Goal: Transaction & Acquisition: Purchase product/service

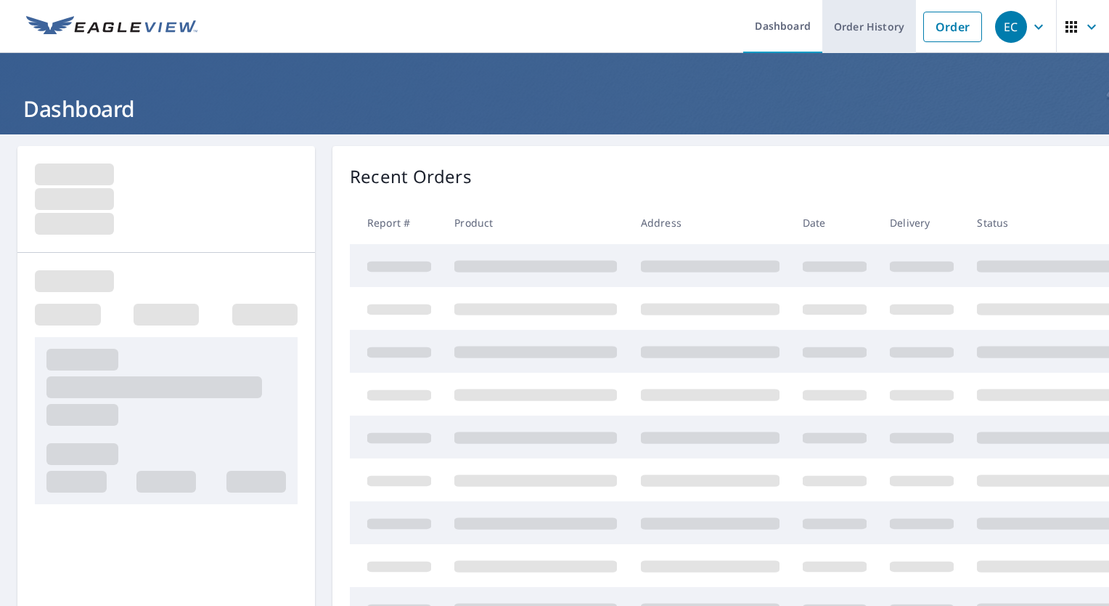
click at [860, 28] on link "Order History" at bounding box center [870, 26] width 94 height 53
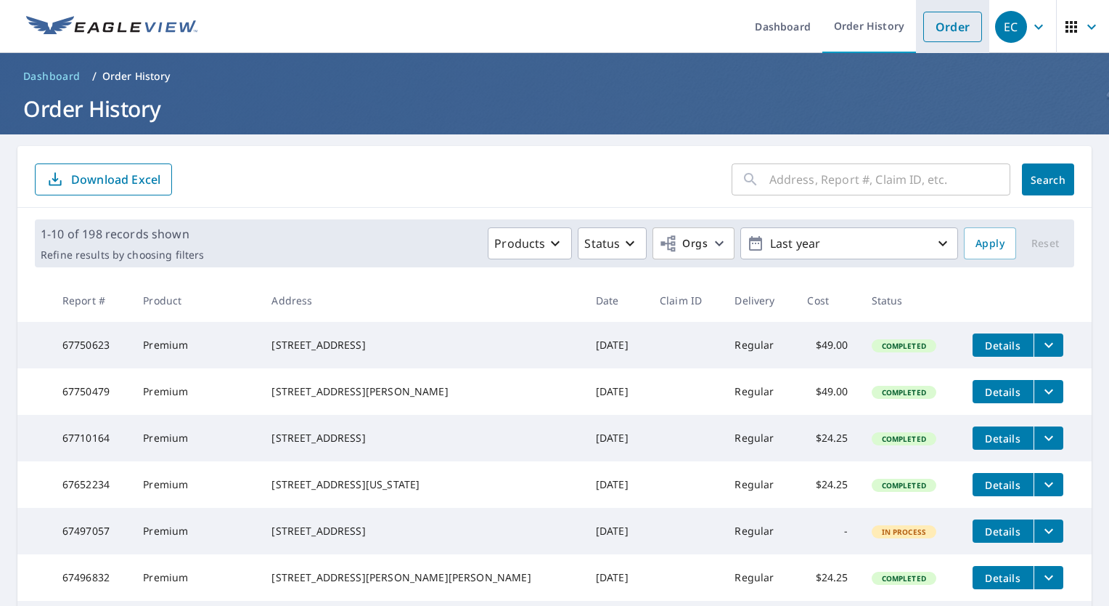
click at [944, 35] on link "Order" at bounding box center [953, 27] width 59 height 30
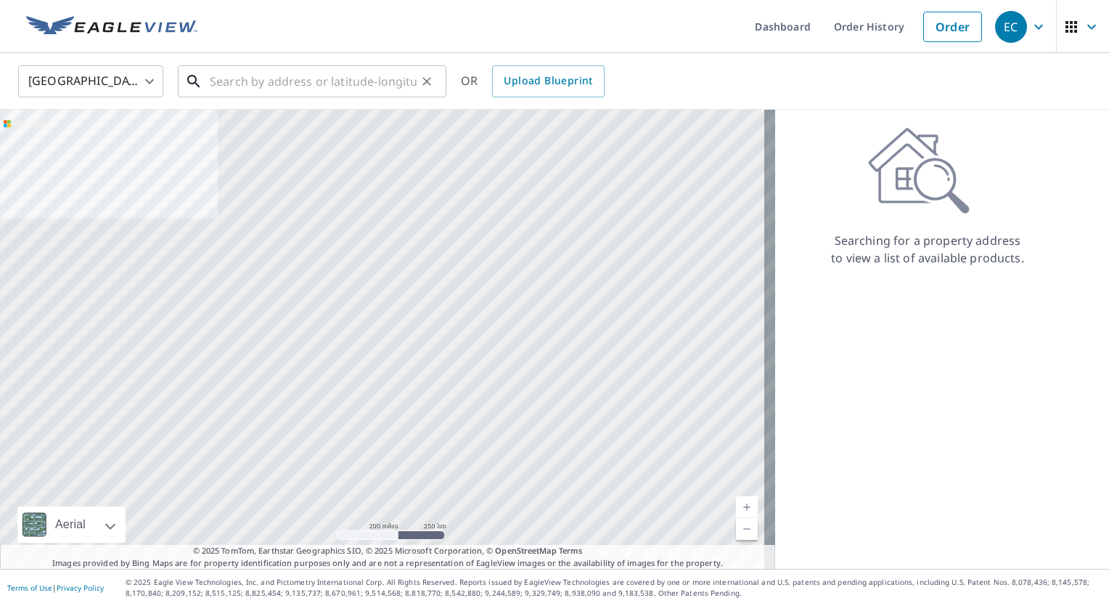
click at [239, 83] on input "text" at bounding box center [313, 81] width 207 height 41
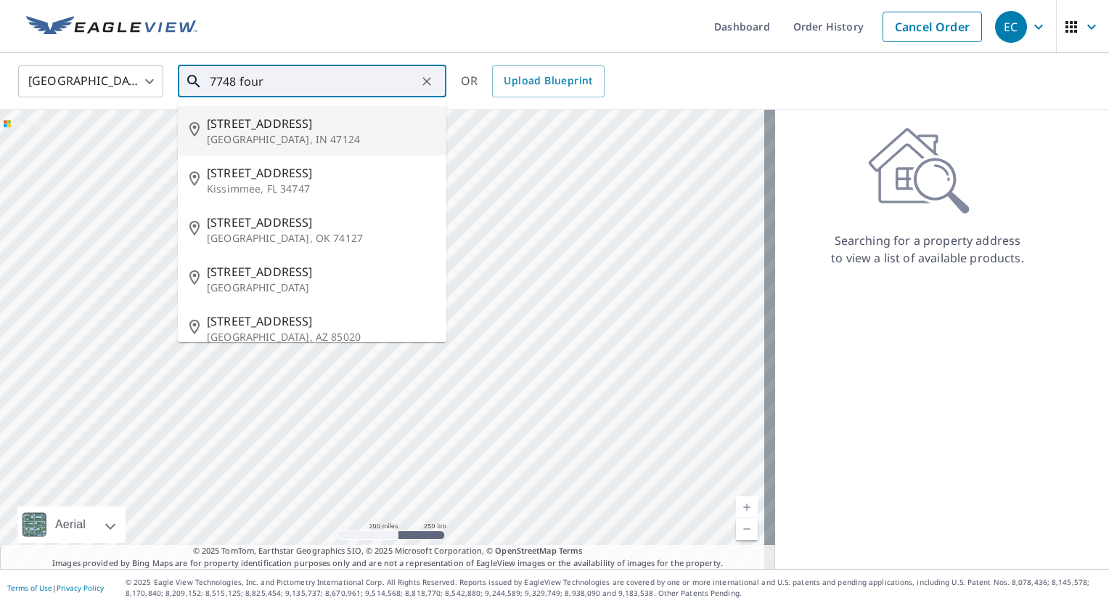
click at [265, 119] on span "7748 Four Leaf Dr" at bounding box center [321, 123] width 228 height 17
type input "7748 Four Leaf Dr Greenville, IN 47124"
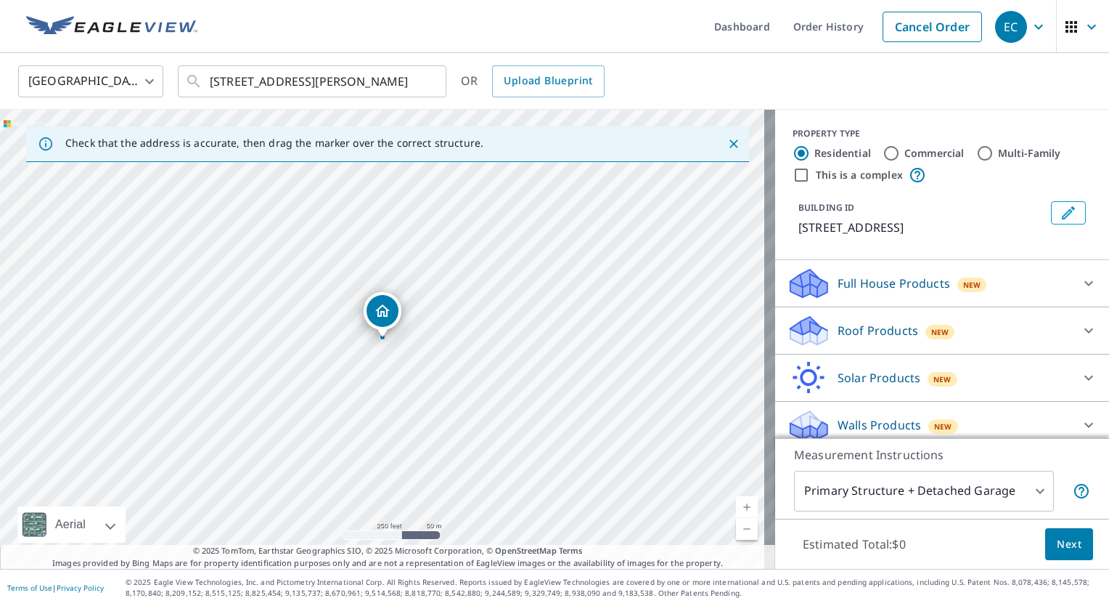
click at [801, 341] on icon at bounding box center [809, 331] width 44 height 34
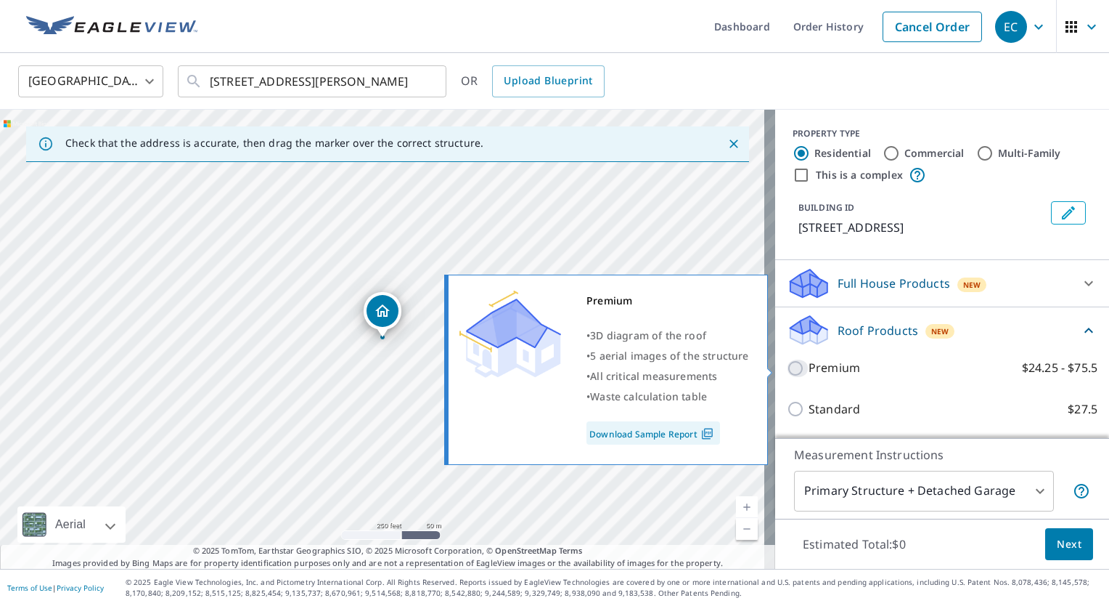
click at [787, 369] on input "Premium $24.25 - $75.5" at bounding box center [798, 367] width 22 height 17
checkbox input "true"
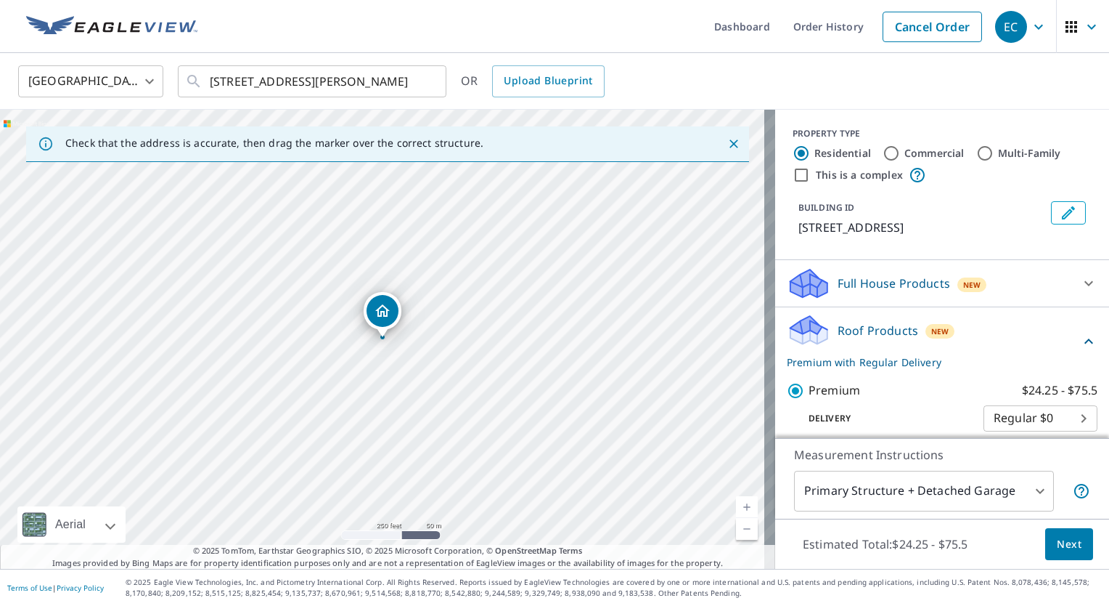
click at [1061, 550] on span "Next" at bounding box center [1069, 544] width 25 height 18
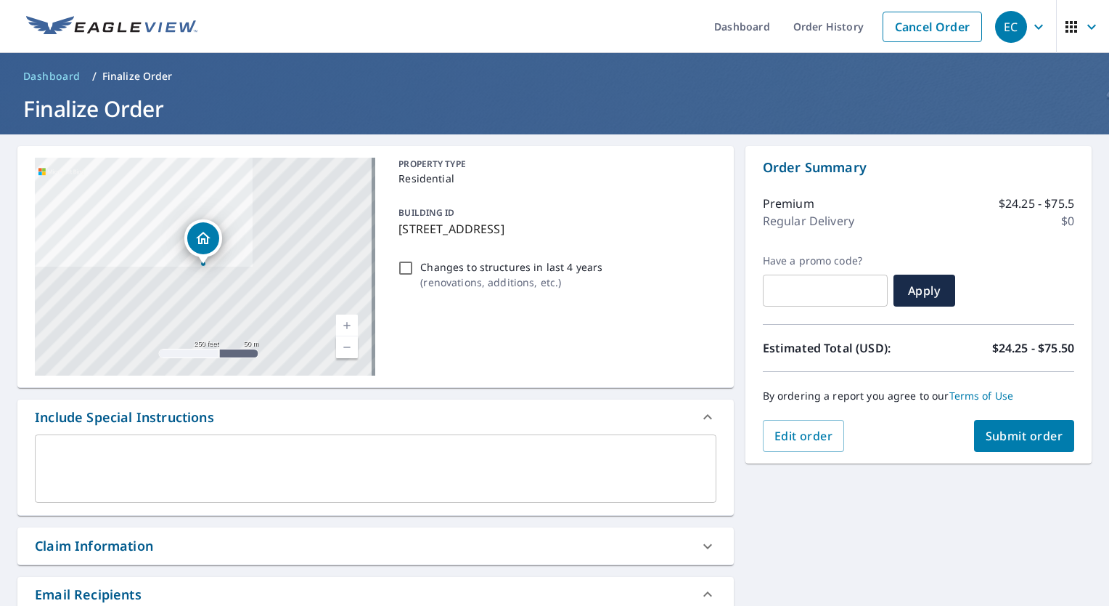
click at [1011, 433] on span "Submit order" at bounding box center [1025, 436] width 78 height 16
checkbox input "true"
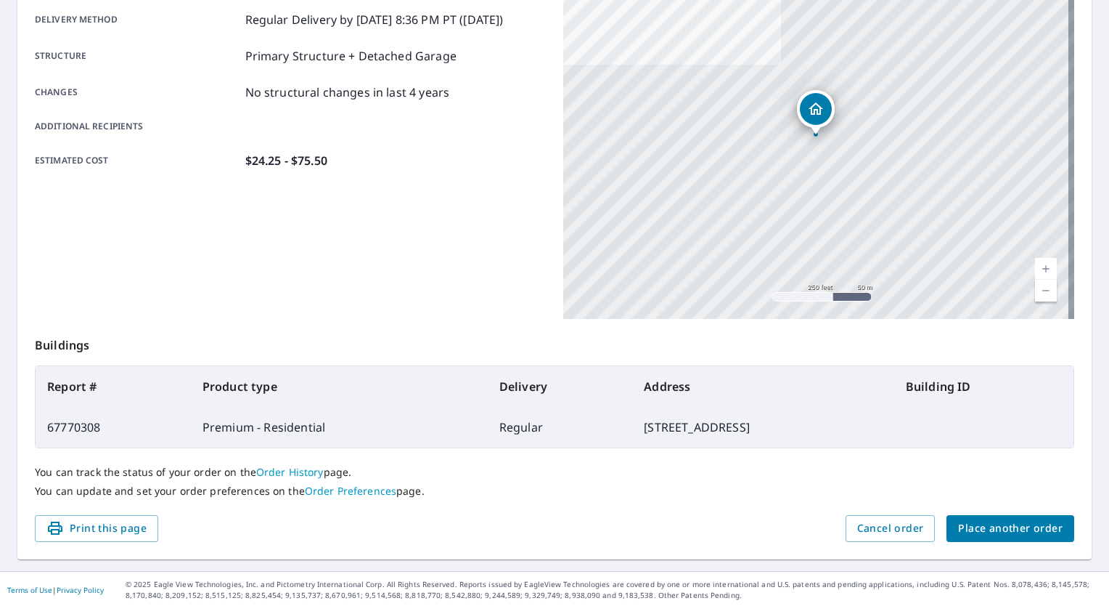
scroll to position [248, 0]
click at [1013, 530] on span "Place another order" at bounding box center [1010, 527] width 105 height 18
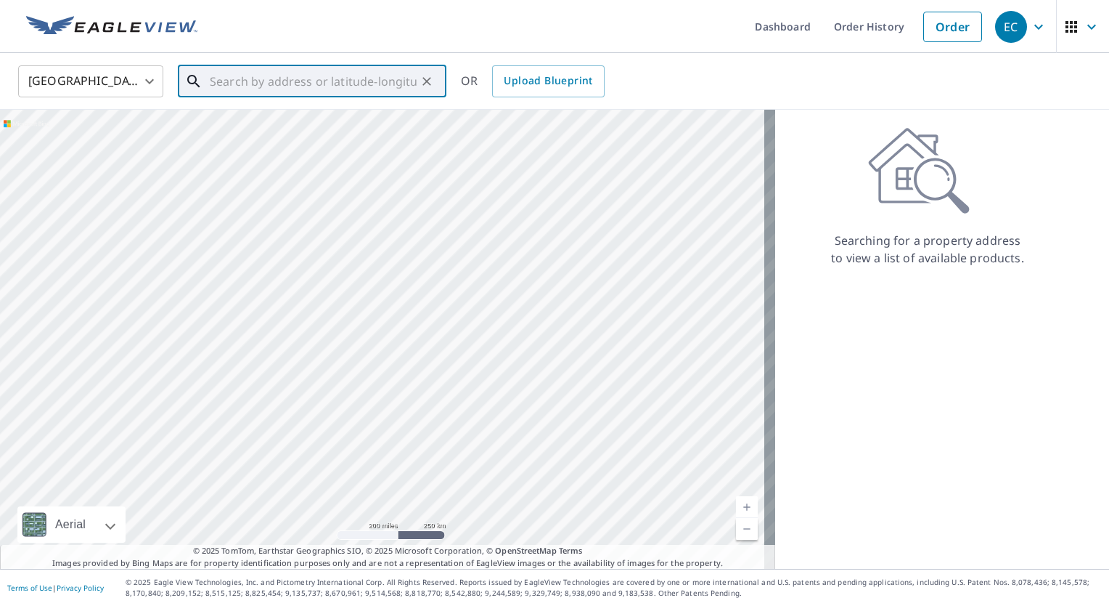
drag, startPoint x: 355, startPoint y: 81, endPoint x: 380, endPoint y: 63, distance: 31.2
click at [359, 74] on input "text" at bounding box center [313, 81] width 207 height 41
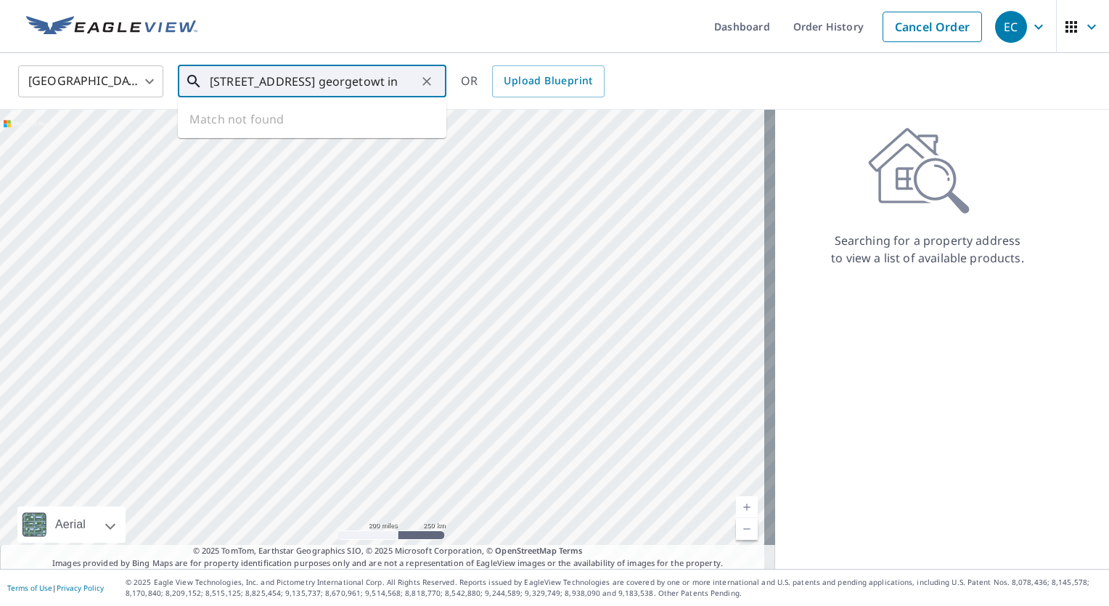
click at [260, 79] on input "916 waltz rd georgetowt in" at bounding box center [313, 81] width 207 height 41
click at [228, 127] on span "916 Walts Rd" at bounding box center [321, 123] width 228 height 17
type input "916 Walts Rd Georgetown, IN 47122"
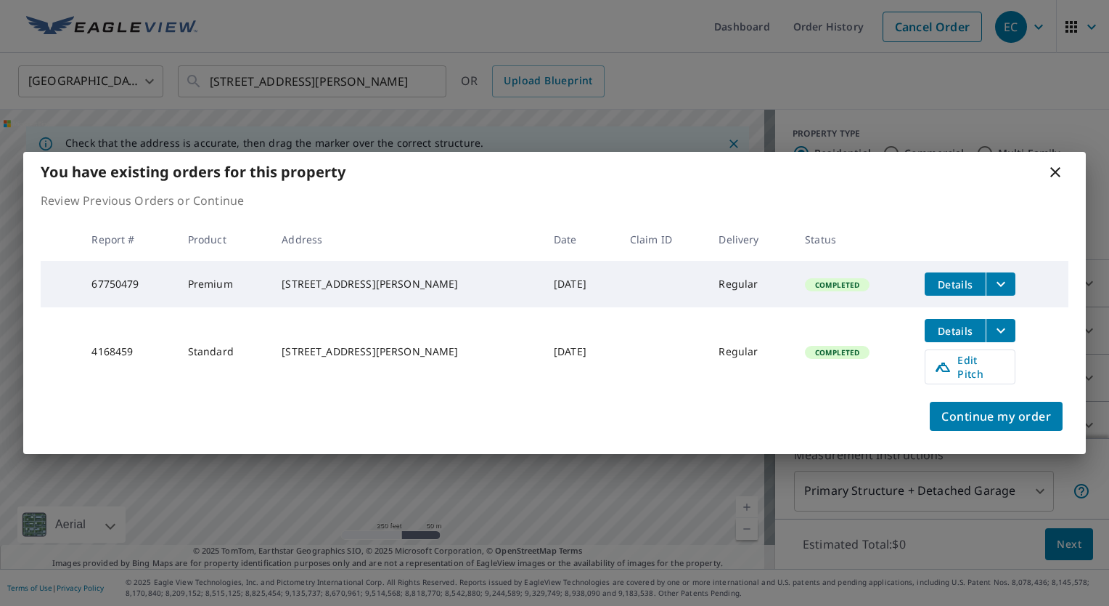
click at [1048, 179] on icon at bounding box center [1055, 171] width 17 height 17
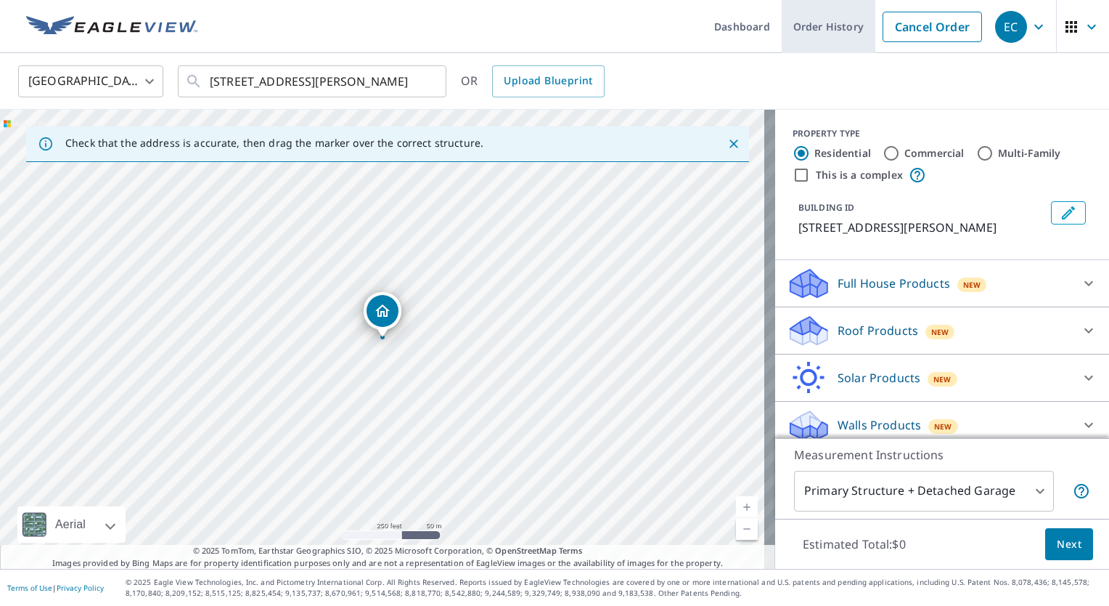
click at [823, 28] on link "Order History" at bounding box center [829, 26] width 94 height 53
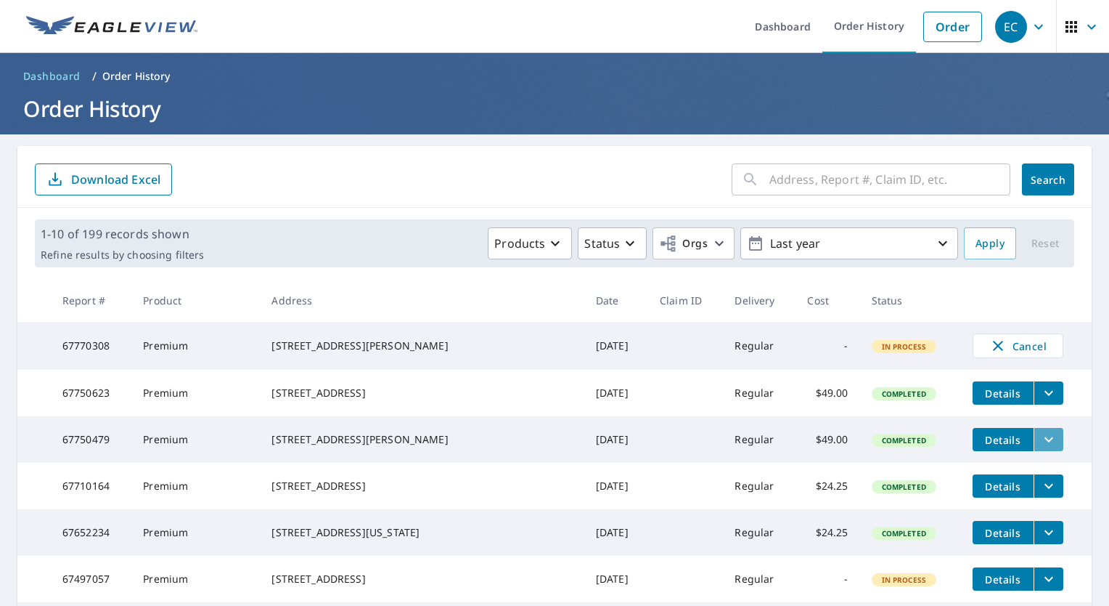
click at [1040, 448] on icon "filesDropdownBtn-67750479" at bounding box center [1048, 439] width 17 height 17
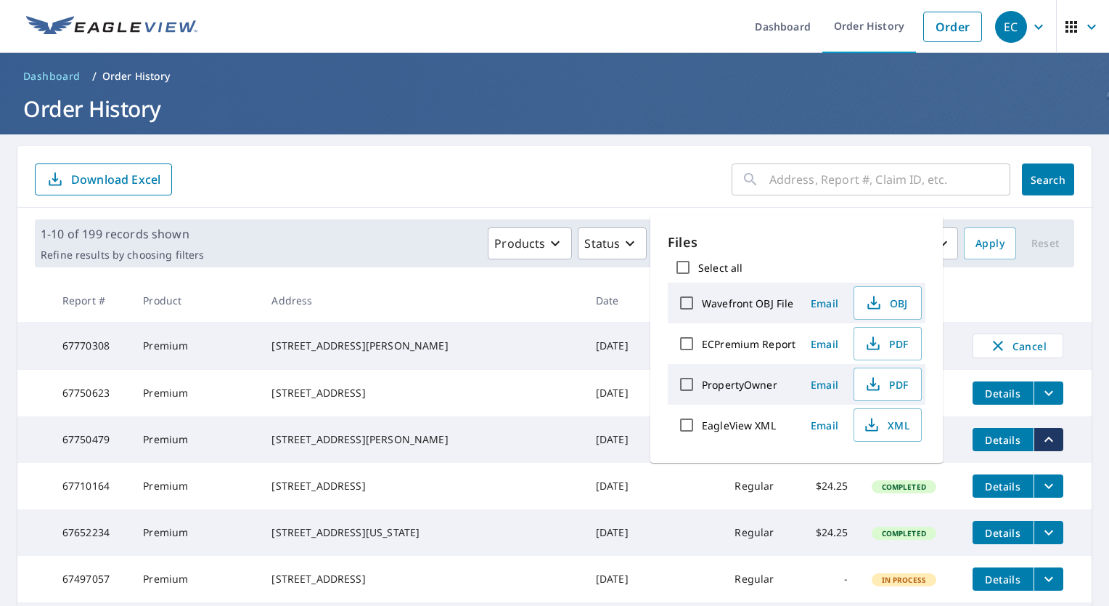
click at [724, 338] on label "ECPremium Report" at bounding box center [749, 344] width 94 height 14
click at [702, 338] on input "ECPremium Report" at bounding box center [687, 343] width 30 height 30
checkbox input "true"
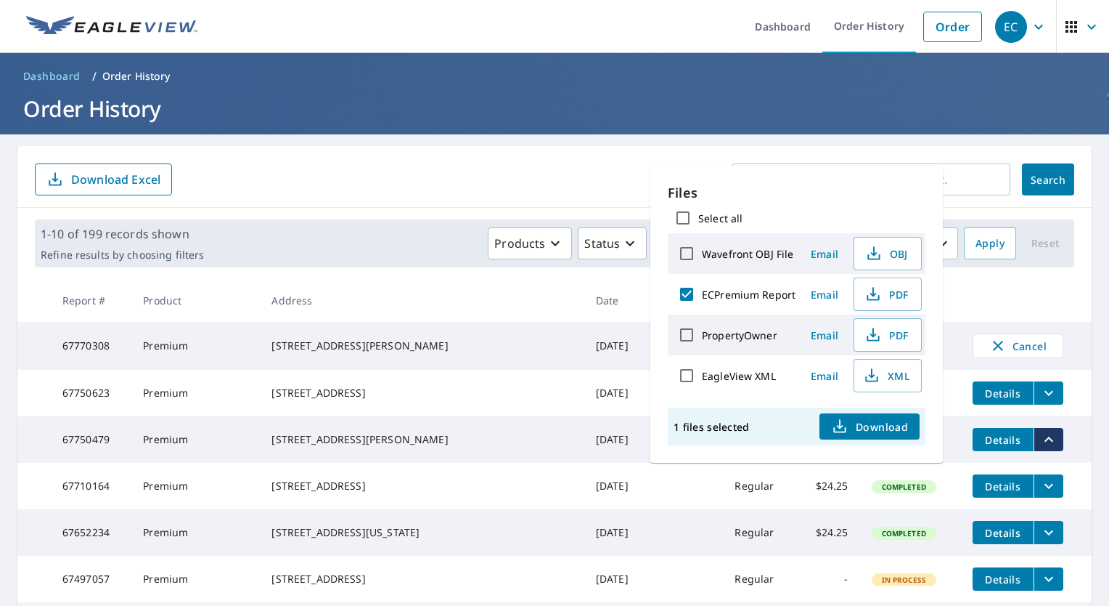
click at [885, 423] on span "Download" at bounding box center [869, 425] width 77 height 17
click at [482, 199] on div "​ Search Download Excel" at bounding box center [554, 177] width 1075 height 62
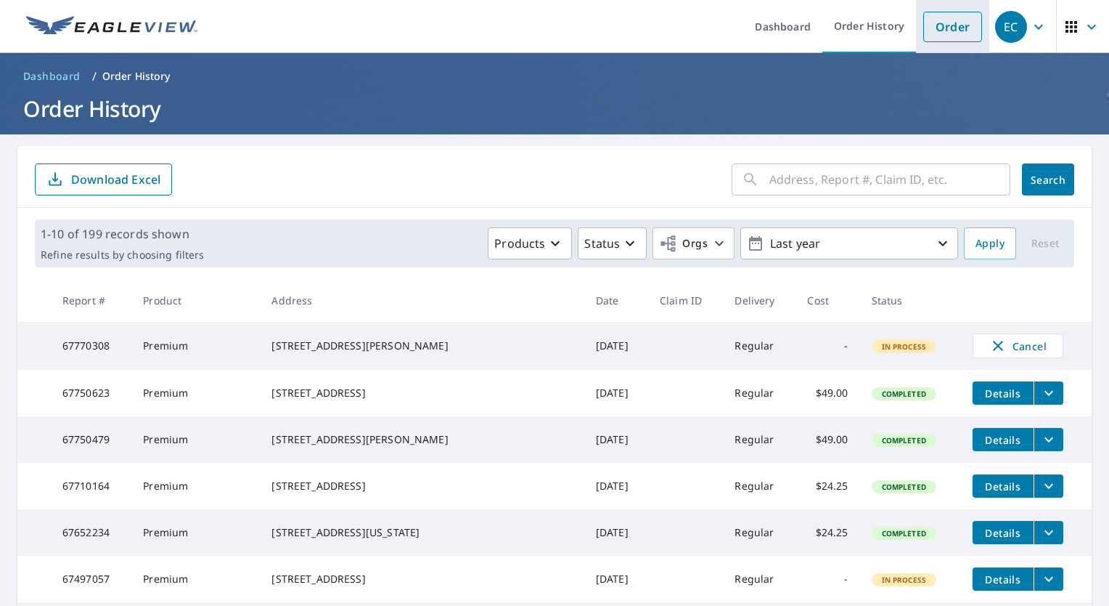
click at [948, 24] on link "Order" at bounding box center [953, 27] width 59 height 30
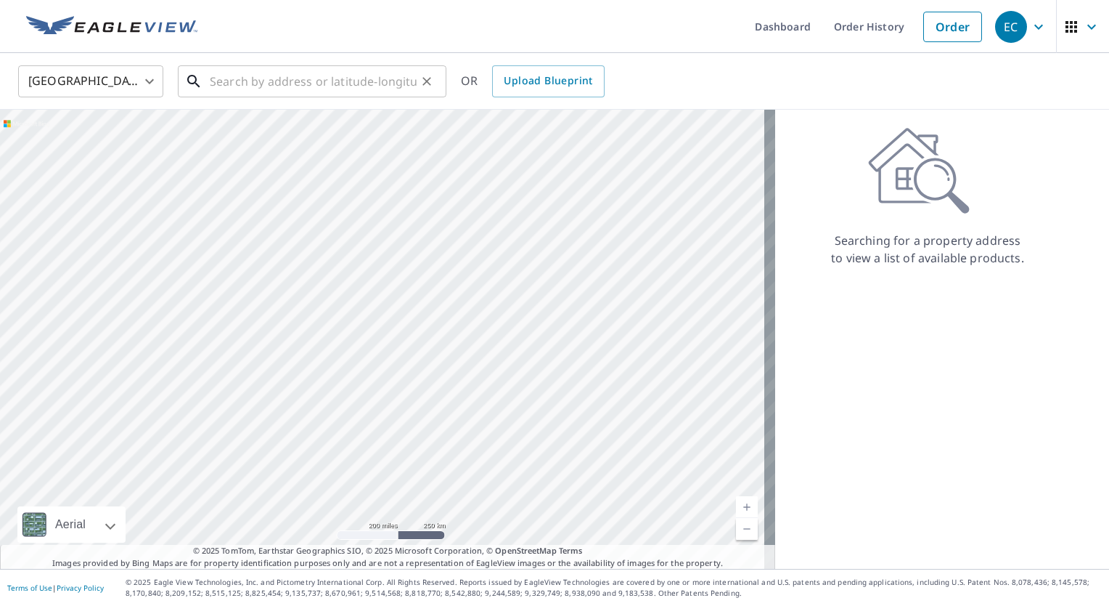
click at [403, 81] on input "text" at bounding box center [313, 81] width 207 height 41
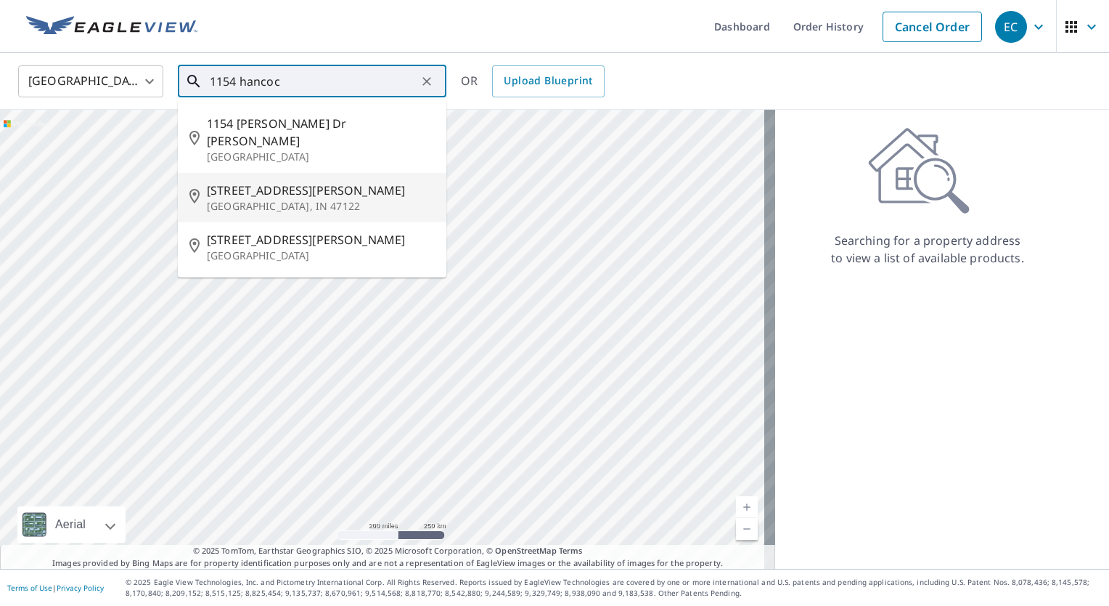
click at [255, 199] on p "[GEOGRAPHIC_DATA], IN 47122" at bounding box center [321, 206] width 228 height 15
type input "[STREET_ADDRESS][PERSON_NAME]"
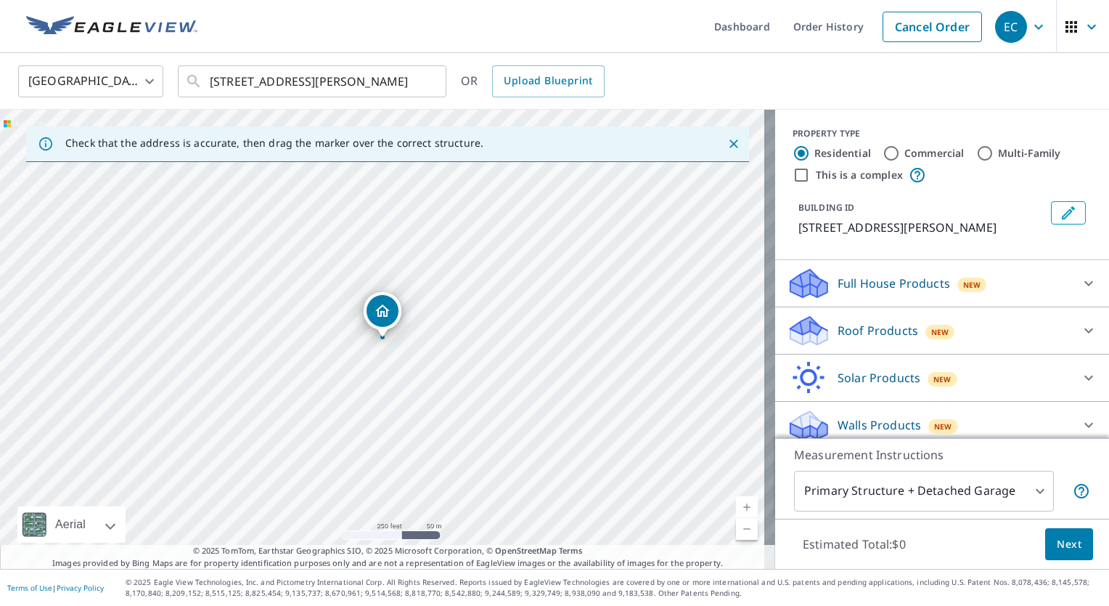
click at [807, 327] on icon at bounding box center [809, 326] width 37 height 18
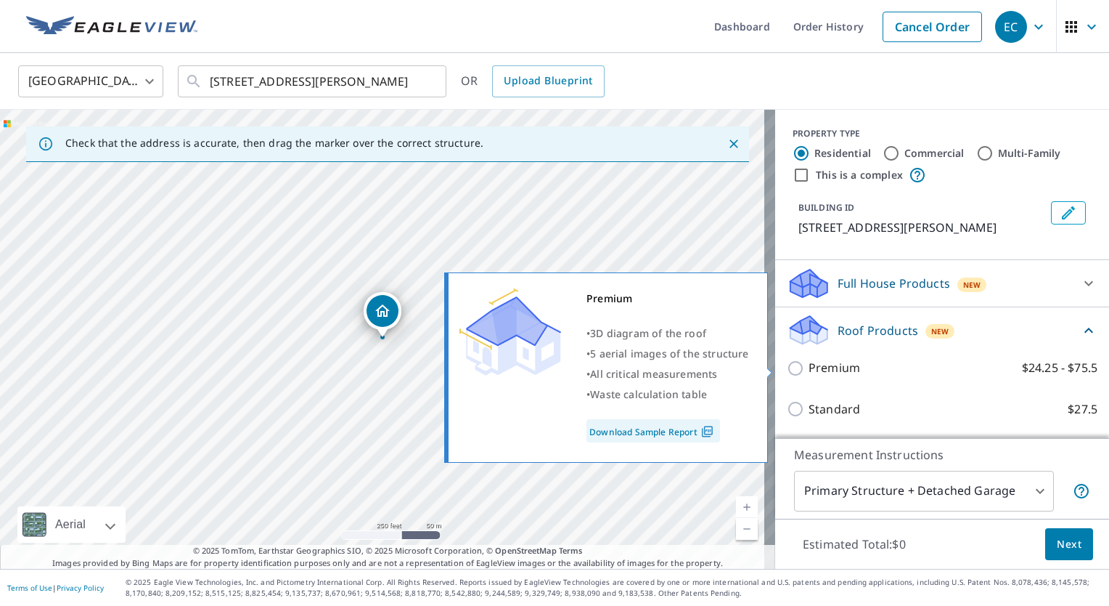
click at [787, 369] on input "Premium $24.25 - $75.5" at bounding box center [798, 367] width 22 height 17
checkbox input "true"
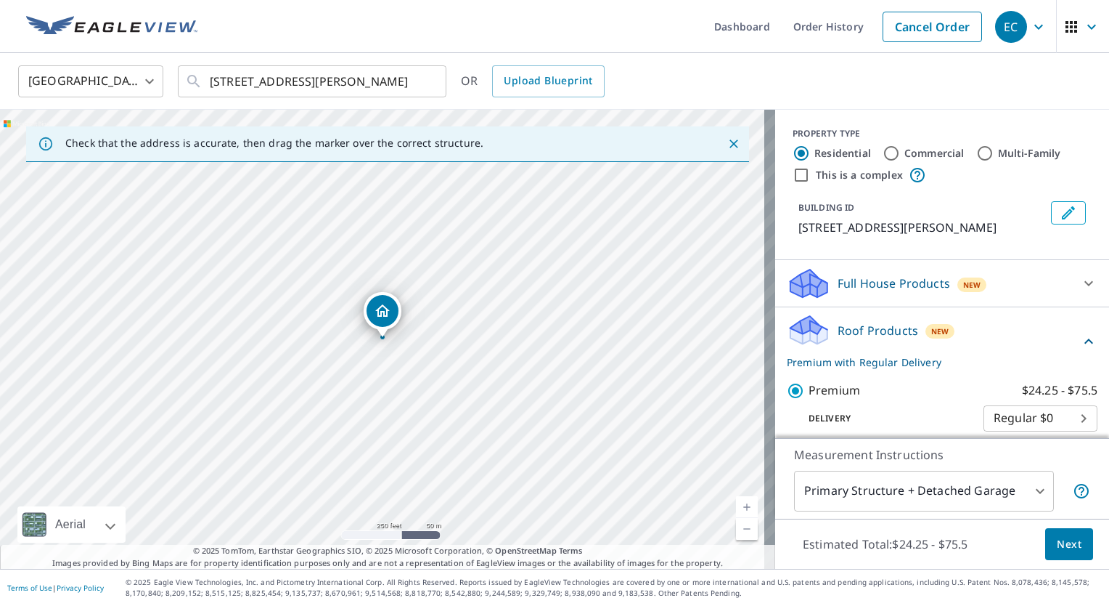
click at [1057, 540] on span "Next" at bounding box center [1069, 544] width 25 height 18
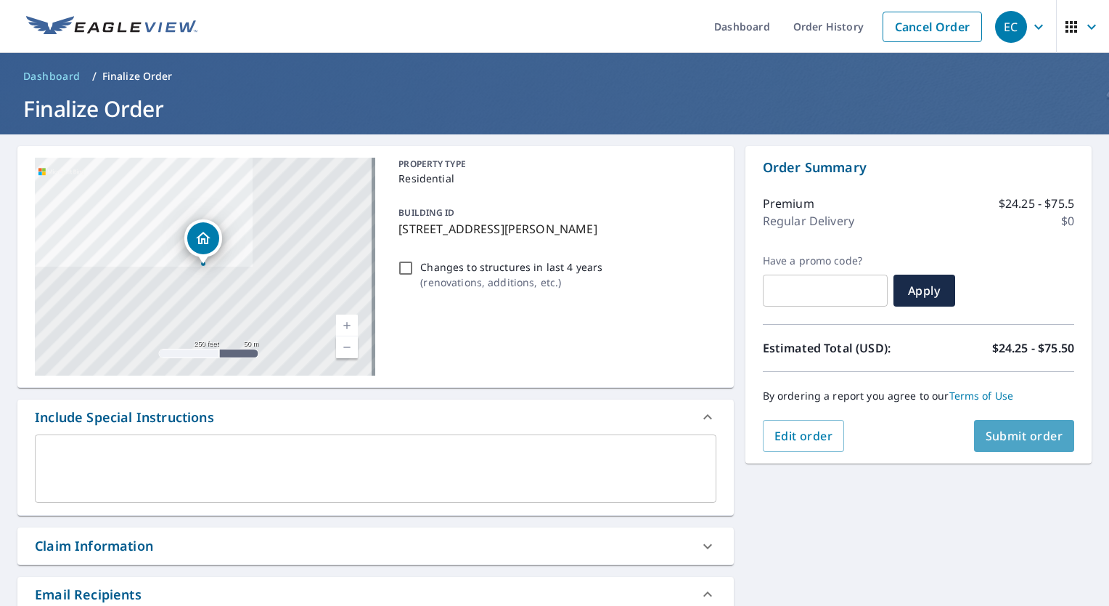
click at [1025, 432] on span "Submit order" at bounding box center [1025, 436] width 78 height 16
checkbox input "true"
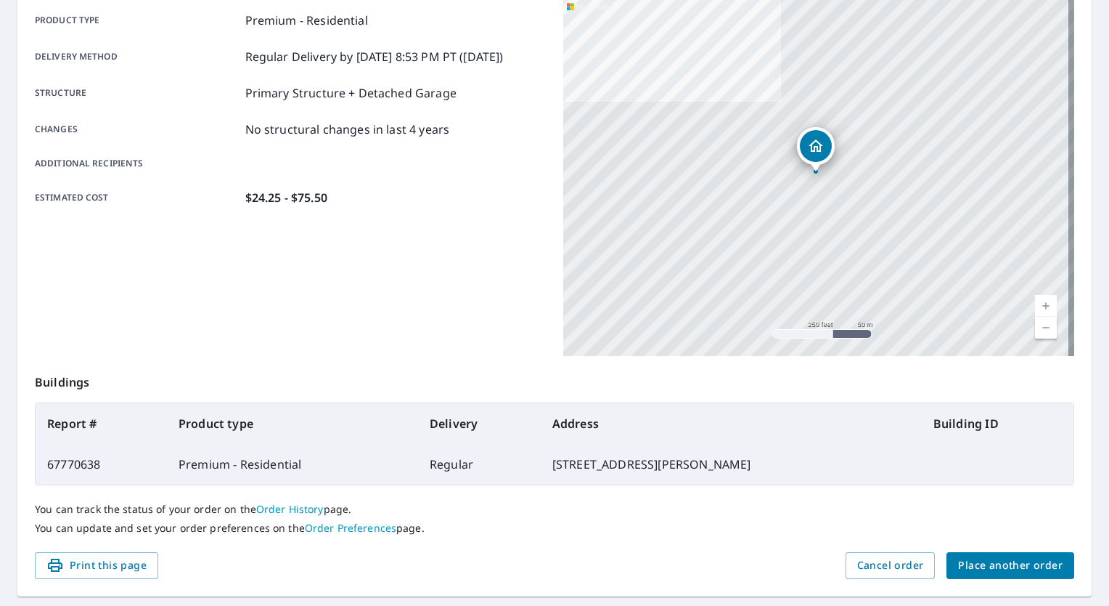
scroll to position [218, 0]
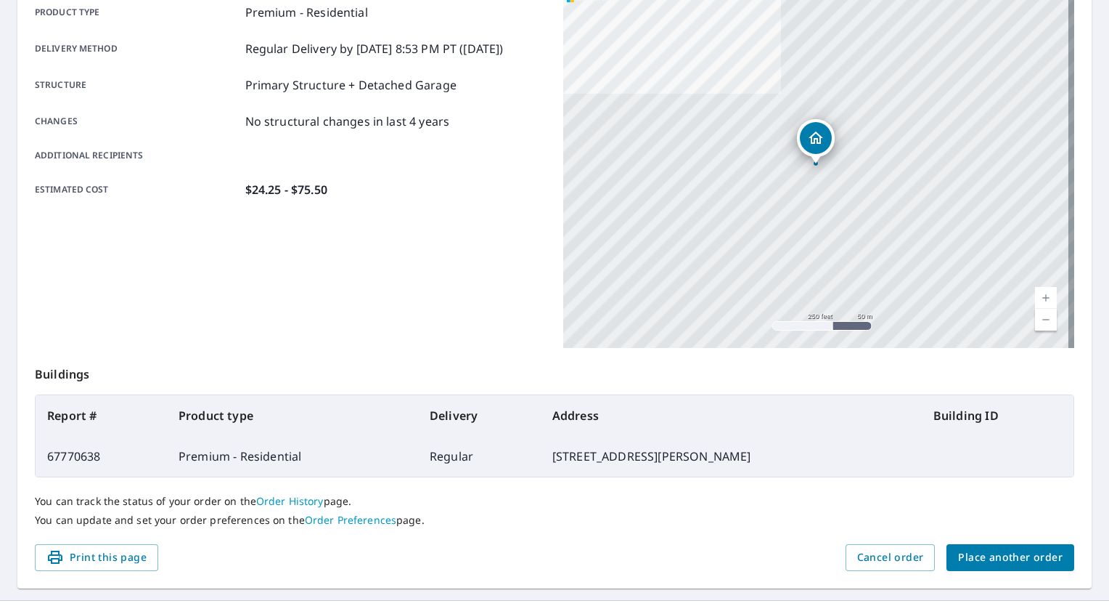
click at [974, 553] on span "Place another order" at bounding box center [1010, 557] width 105 height 18
